Goal: Task Accomplishment & Management: Complete application form

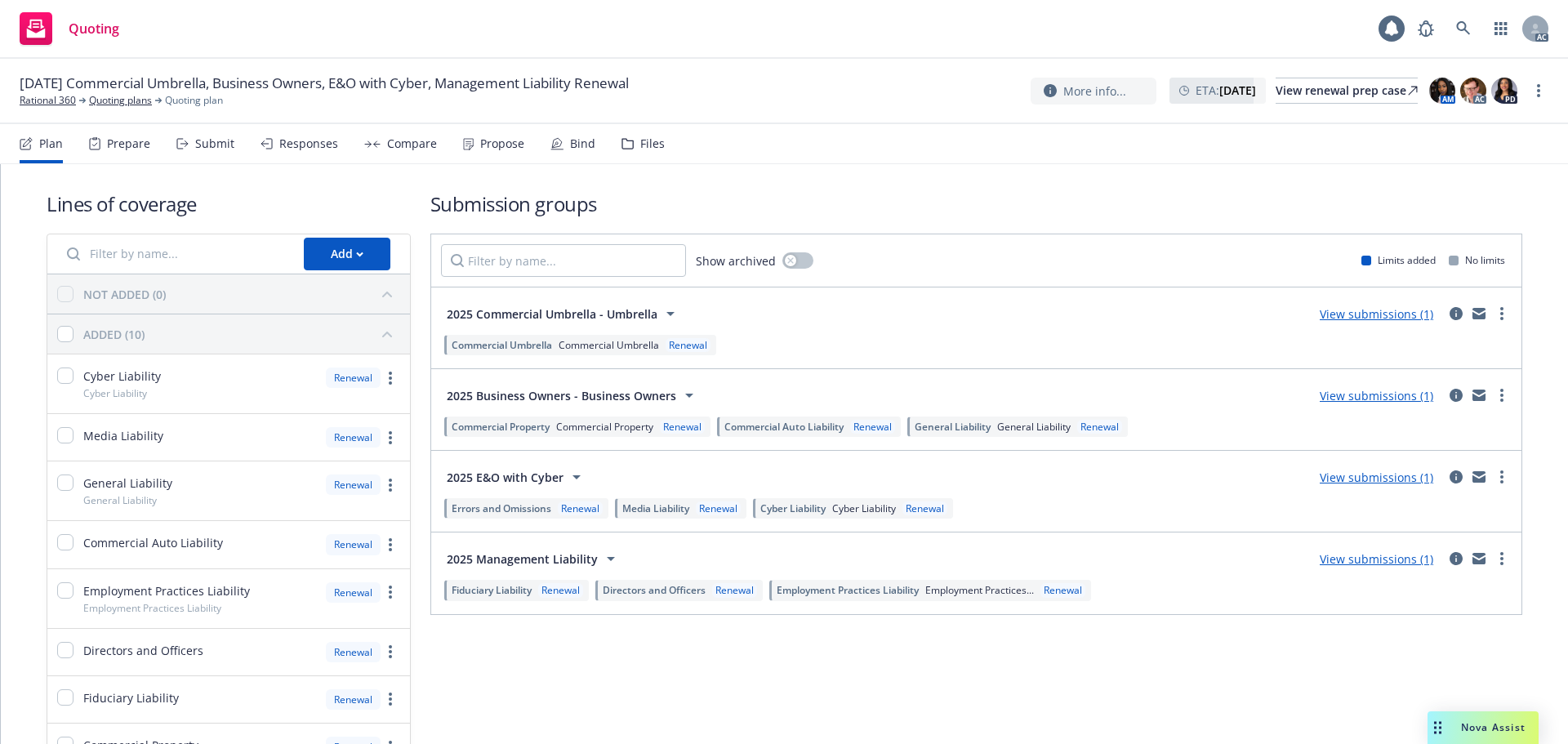
click at [209, 147] on div "Submit" at bounding box center [215, 144] width 39 height 13
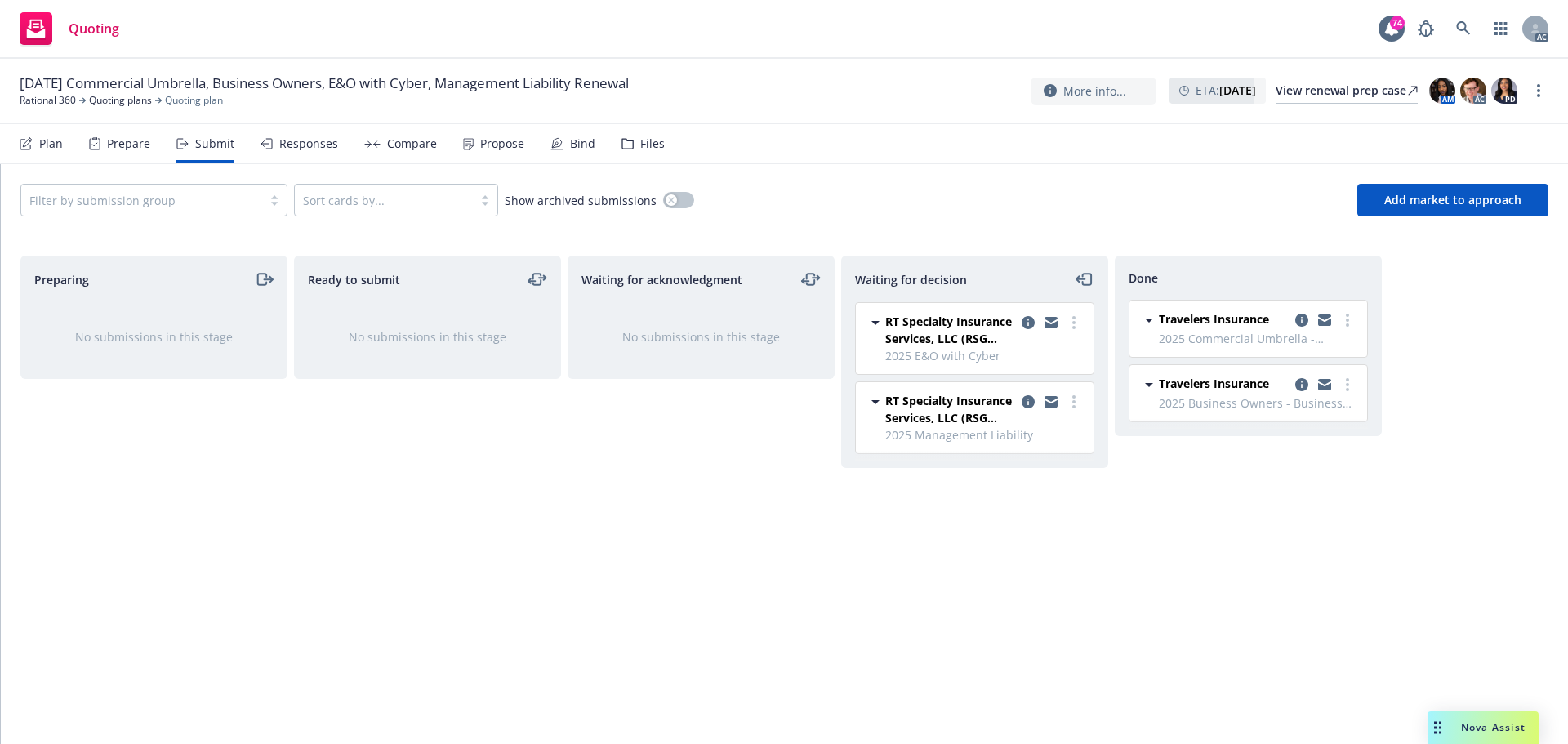
click at [600, 564] on div "Waiting for acknowledgment No submissions in this stage" at bounding box center [701, 483] width 267 height 454
click at [483, 146] on div "Propose" at bounding box center [502, 144] width 44 height 13
